Goal: Transaction & Acquisition: Subscribe to service/newsletter

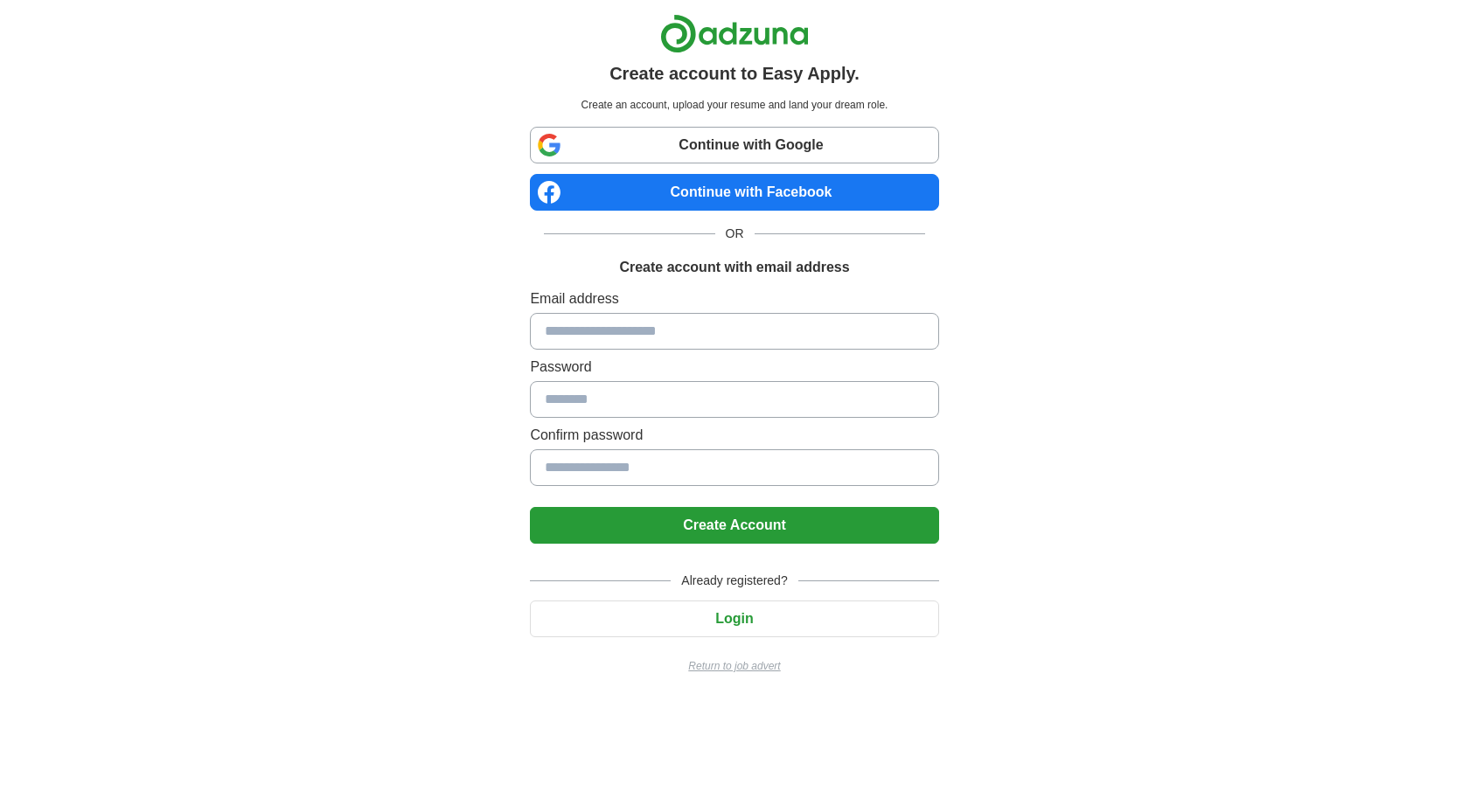
click at [641, 337] on input at bounding box center [734, 331] width 409 height 36
type input "**********"
type input "*********"
click at [692, 532] on button "Create Account" at bounding box center [734, 525] width 409 height 36
